Goal: Task Accomplishment & Management: Use online tool/utility

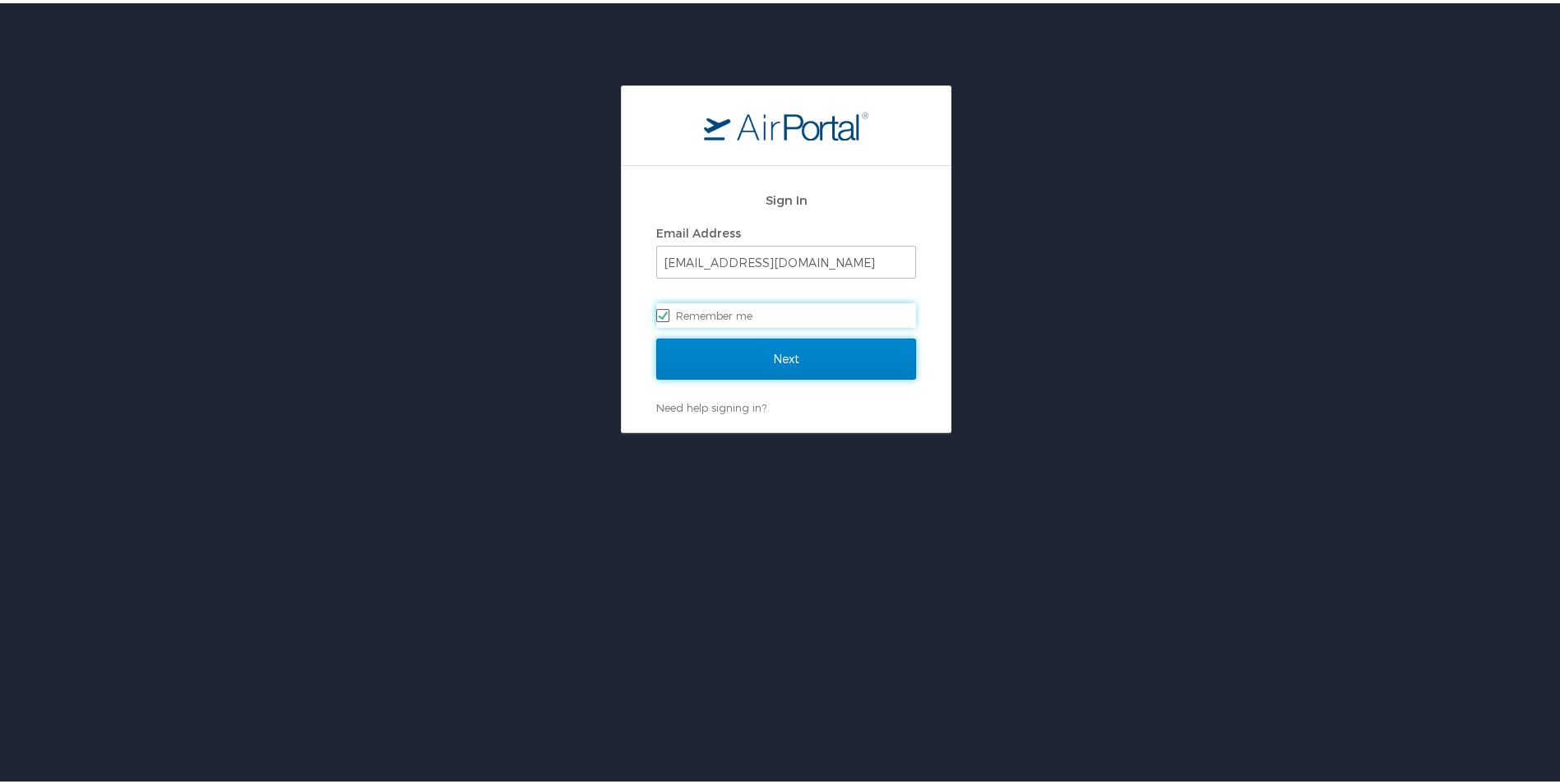
click at [791, 355] on input "Next" at bounding box center [786, 356] width 260 height 41
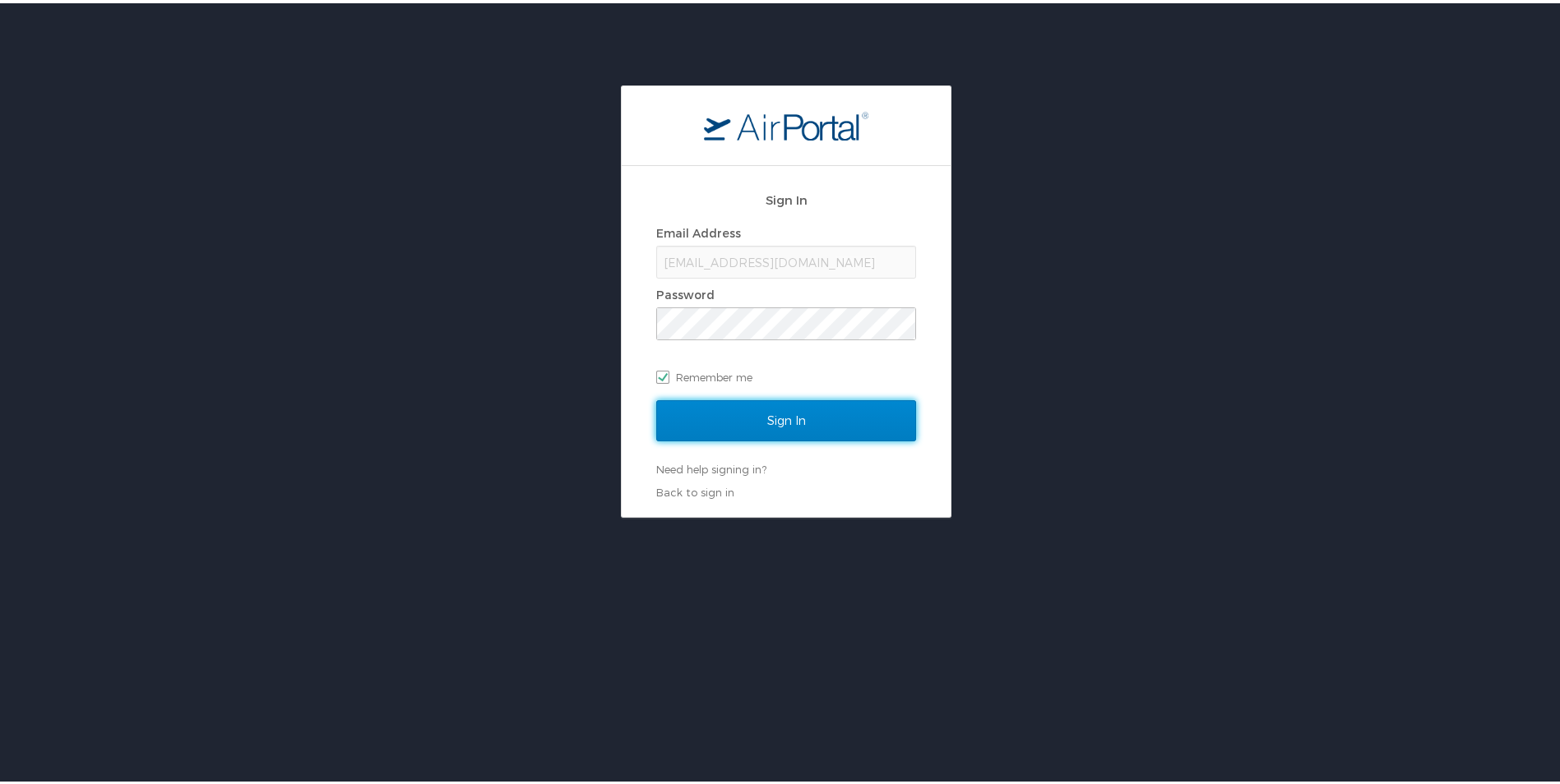
click at [773, 413] on input "Sign In" at bounding box center [786, 417] width 260 height 41
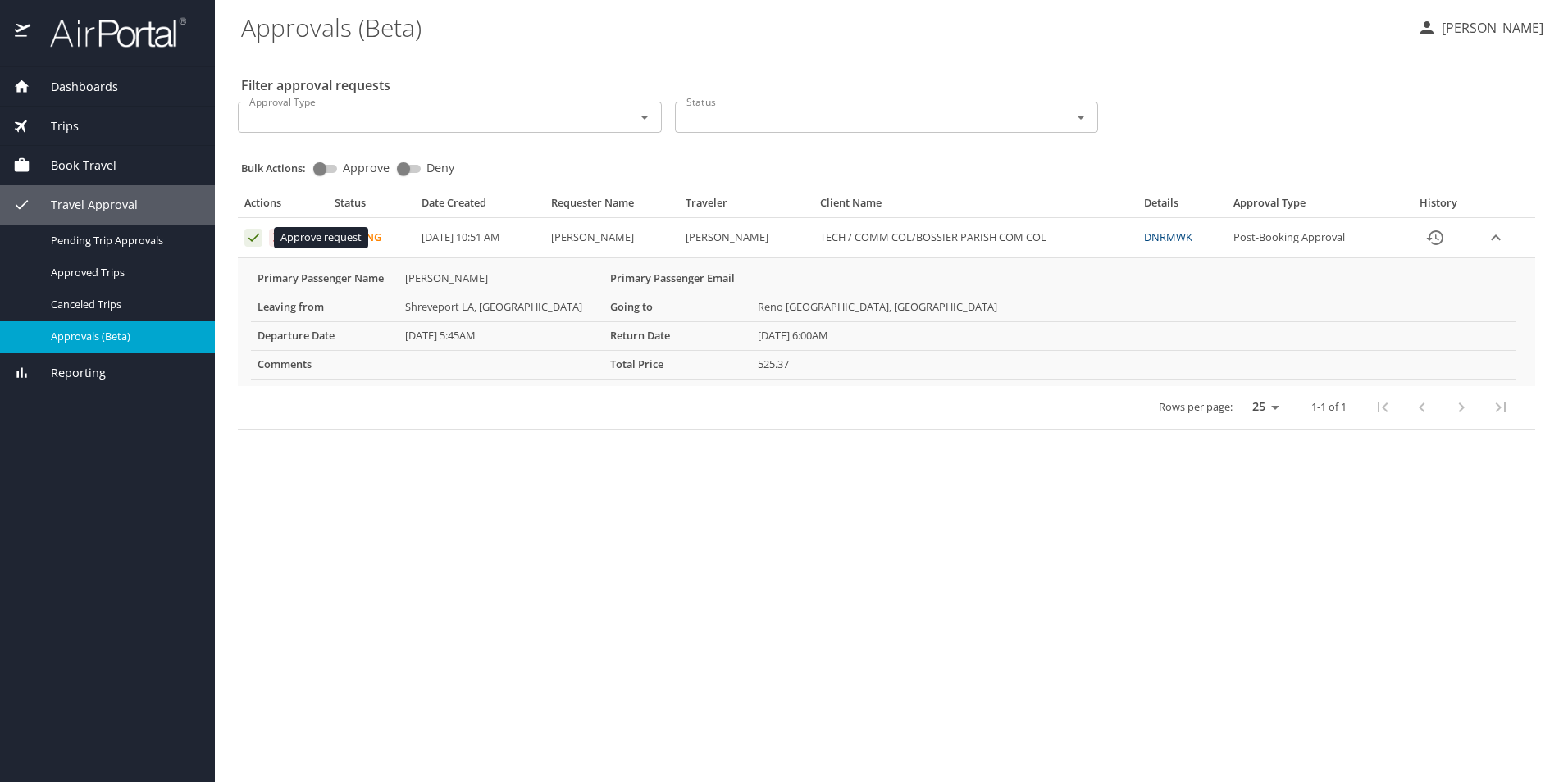
click at [253, 241] on icon "Approval table" at bounding box center [253, 238] width 11 height 8
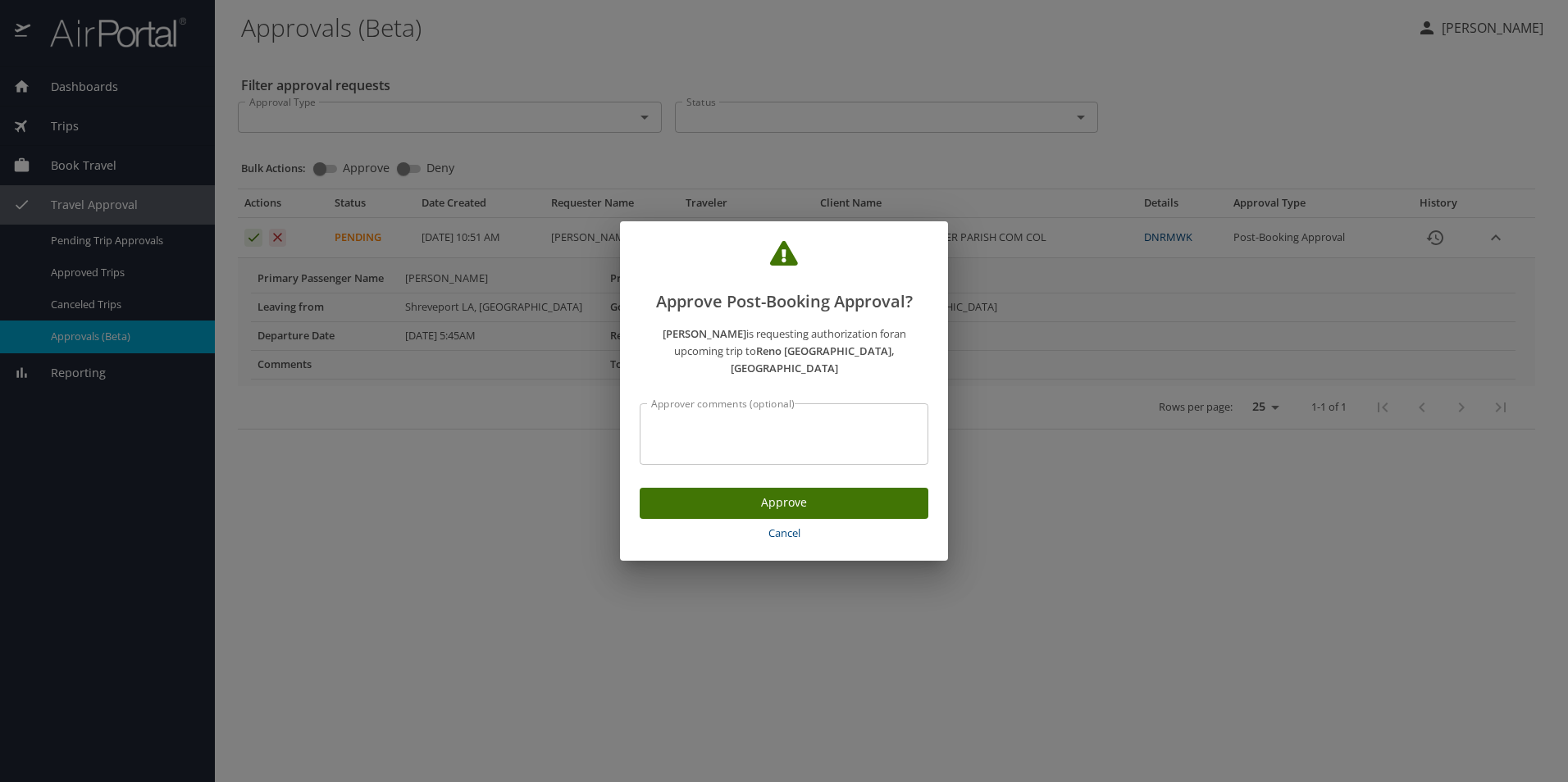
click at [764, 493] on span "Approve" at bounding box center [784, 503] width 263 height 20
